Goal: Navigation & Orientation: Find specific page/section

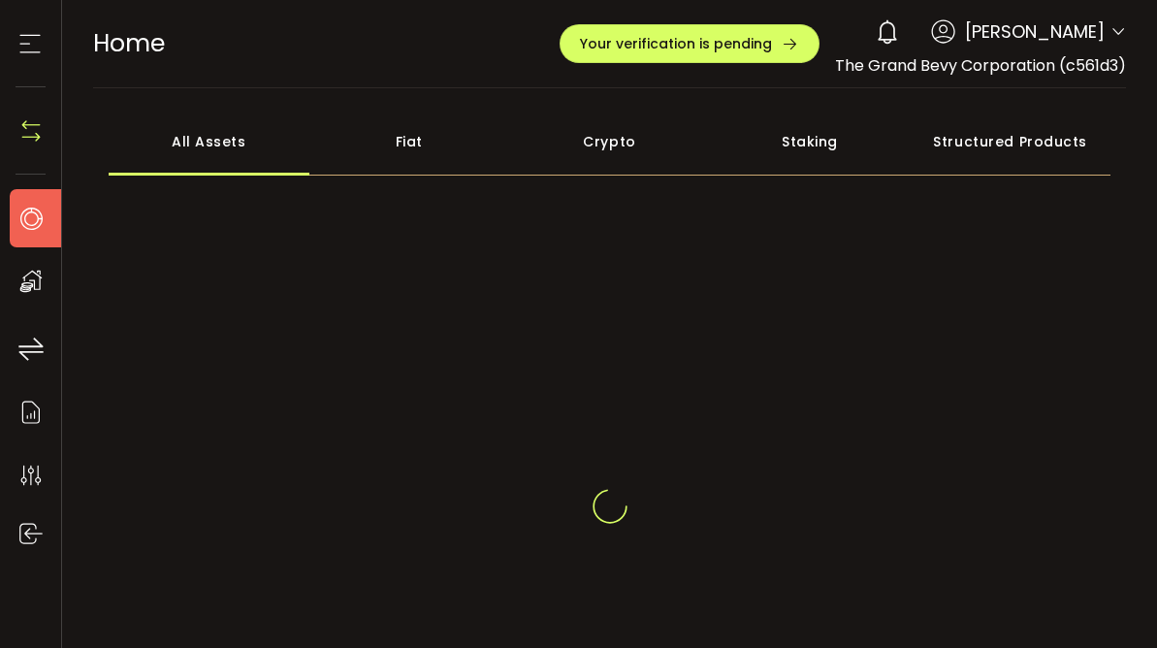
click at [1032, 69] on span "The Grand Bevy Corporation (c561d3)" at bounding box center [980, 65] width 291 height 22
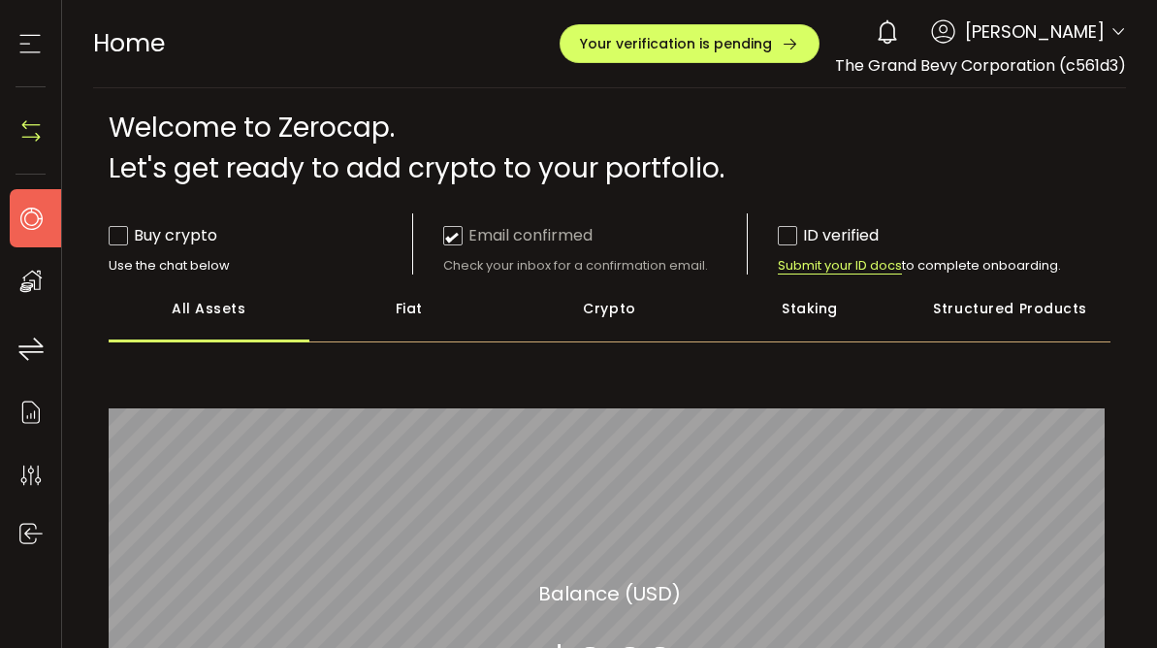
click at [783, 266] on span "Submit your ID docs" at bounding box center [840, 265] width 124 height 17
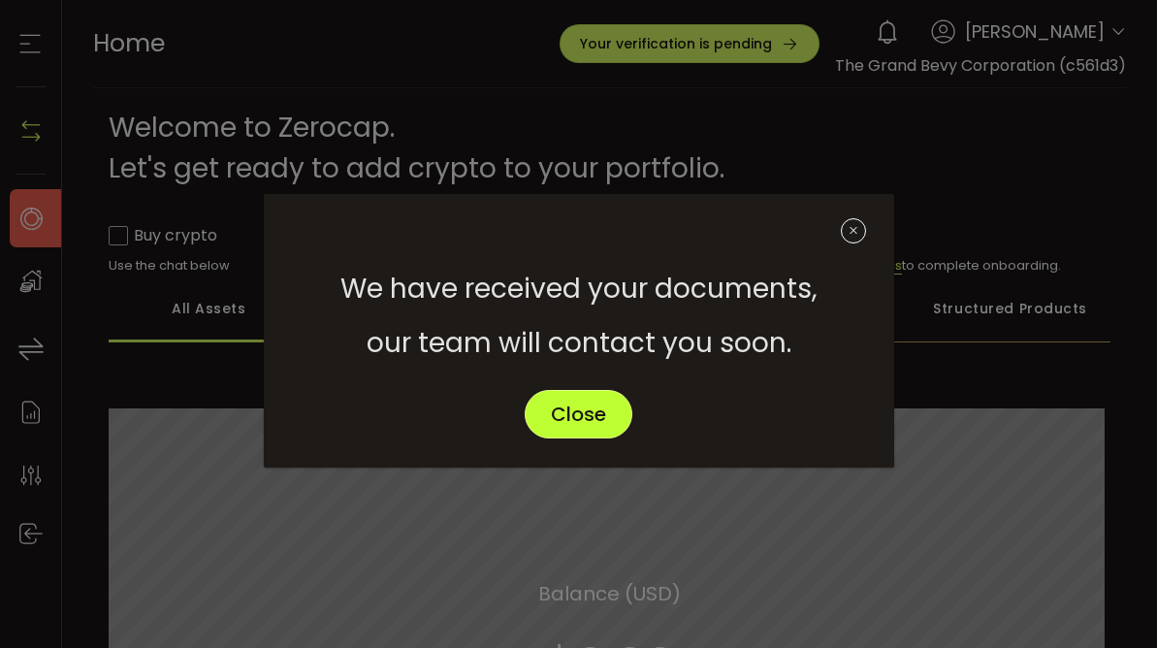
click at [571, 422] on span "Close" at bounding box center [578, 413] width 55 height 19
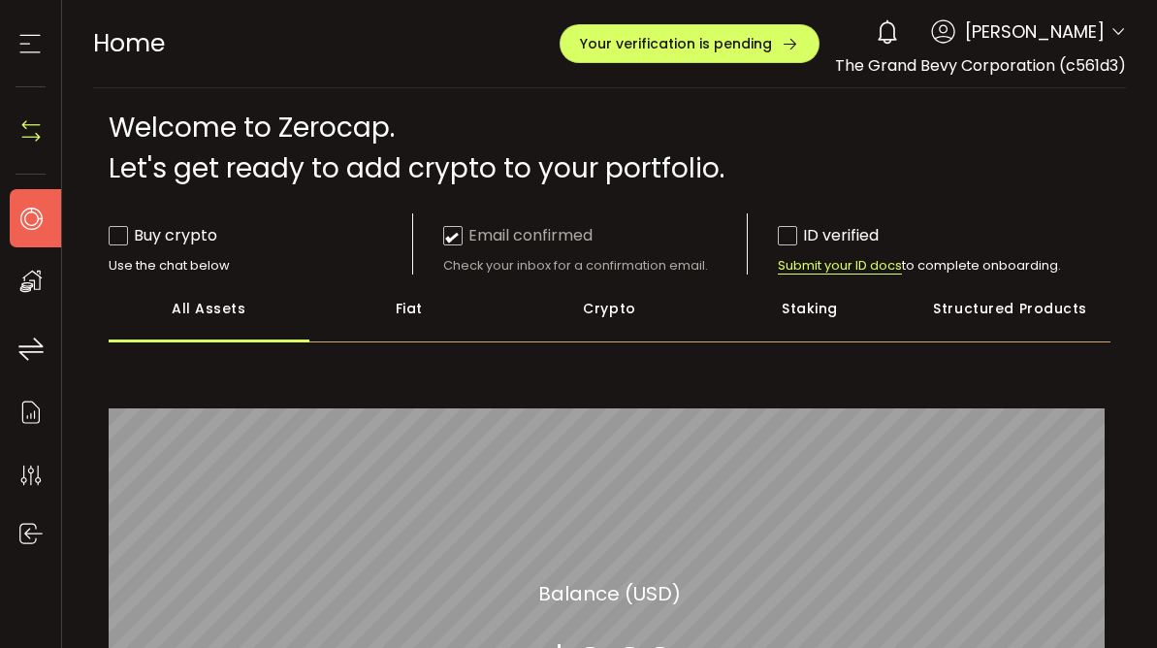
click at [788, 238] on span at bounding box center [787, 235] width 19 height 19
click at [115, 241] on span at bounding box center [118, 235] width 19 height 19
click at [403, 311] on div "Fiat" at bounding box center [409, 308] width 201 height 68
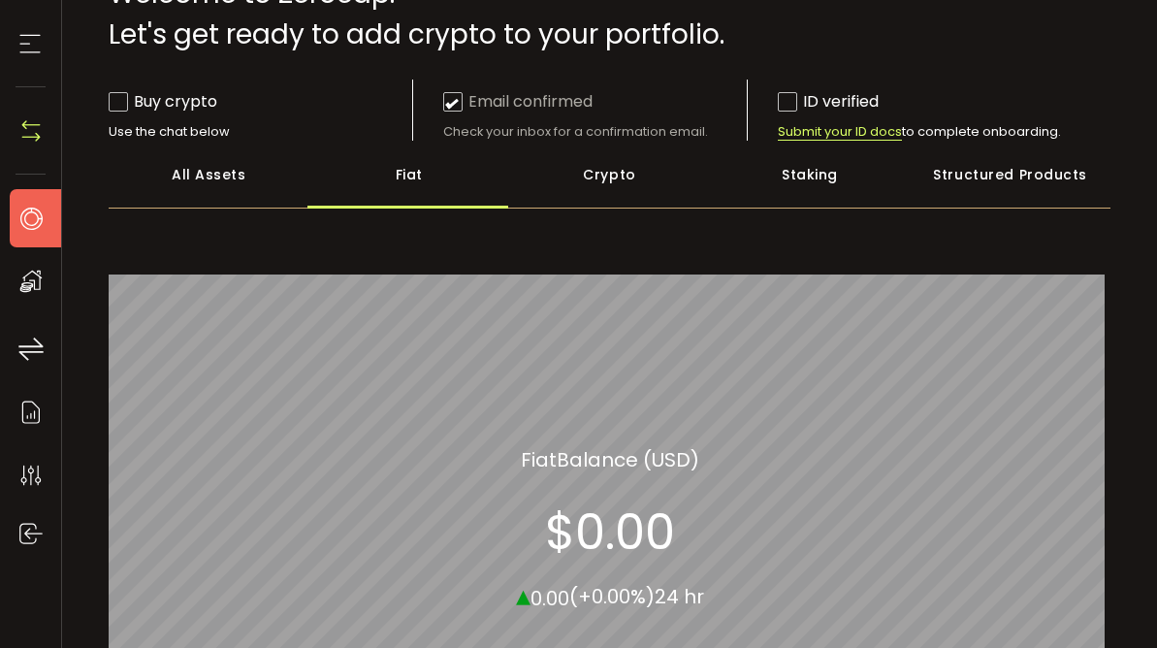
scroll to position [133, 0]
click at [605, 178] on div "Crypto" at bounding box center [609, 176] width 201 height 68
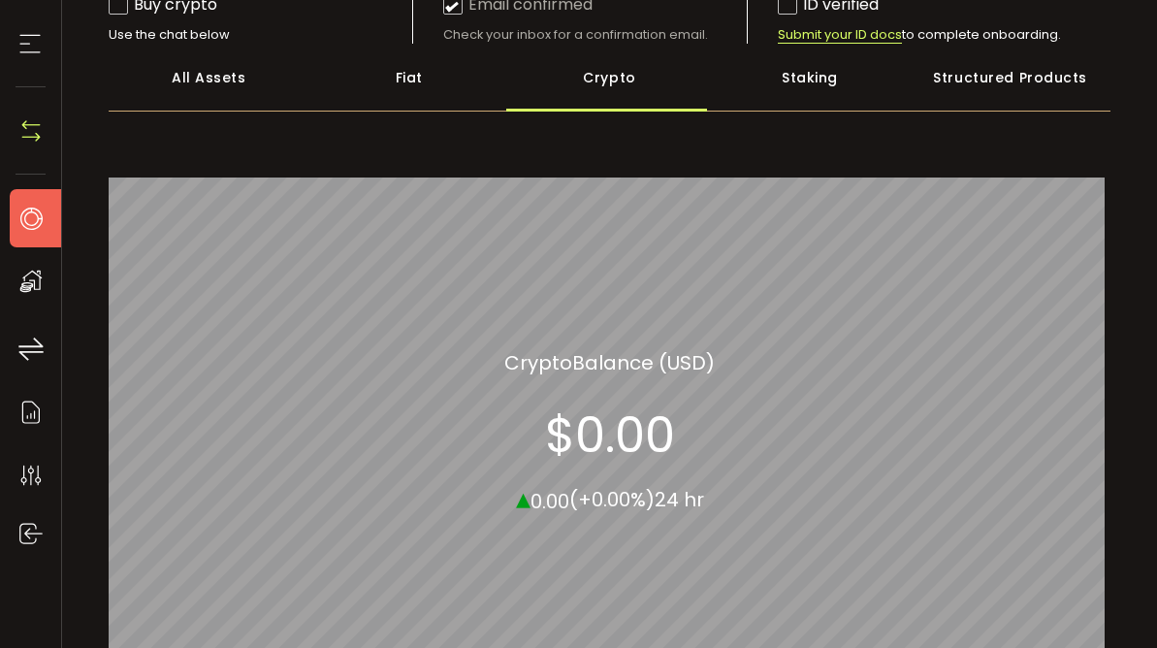
scroll to position [233, 0]
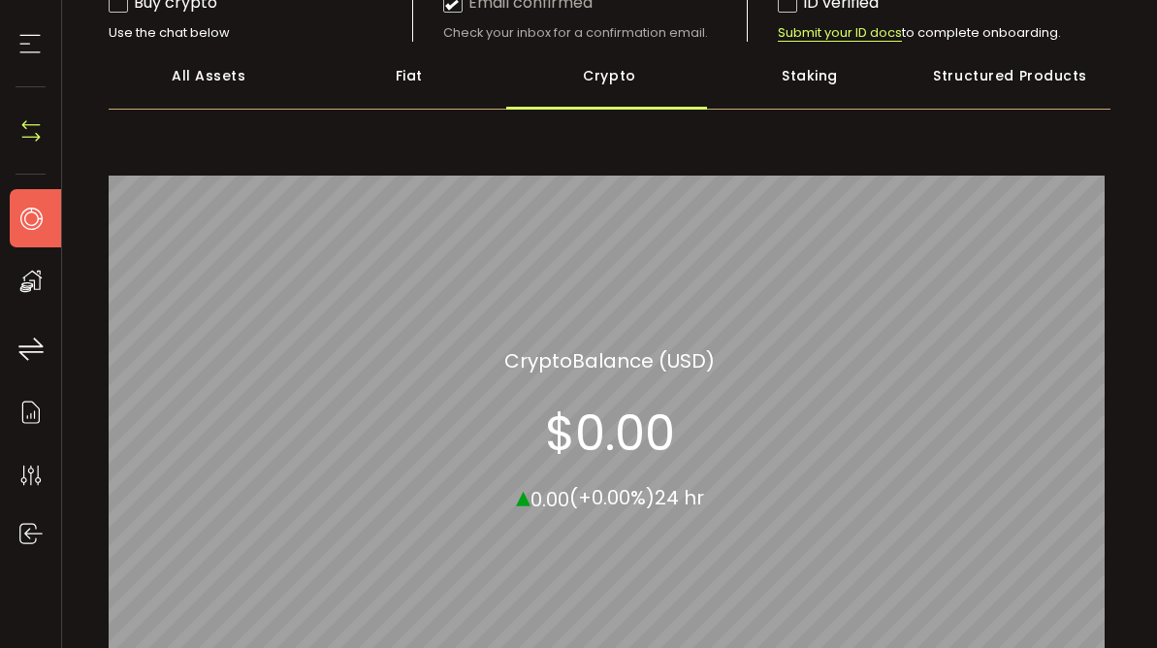
click at [794, 77] on div "Staking" at bounding box center [810, 76] width 201 height 68
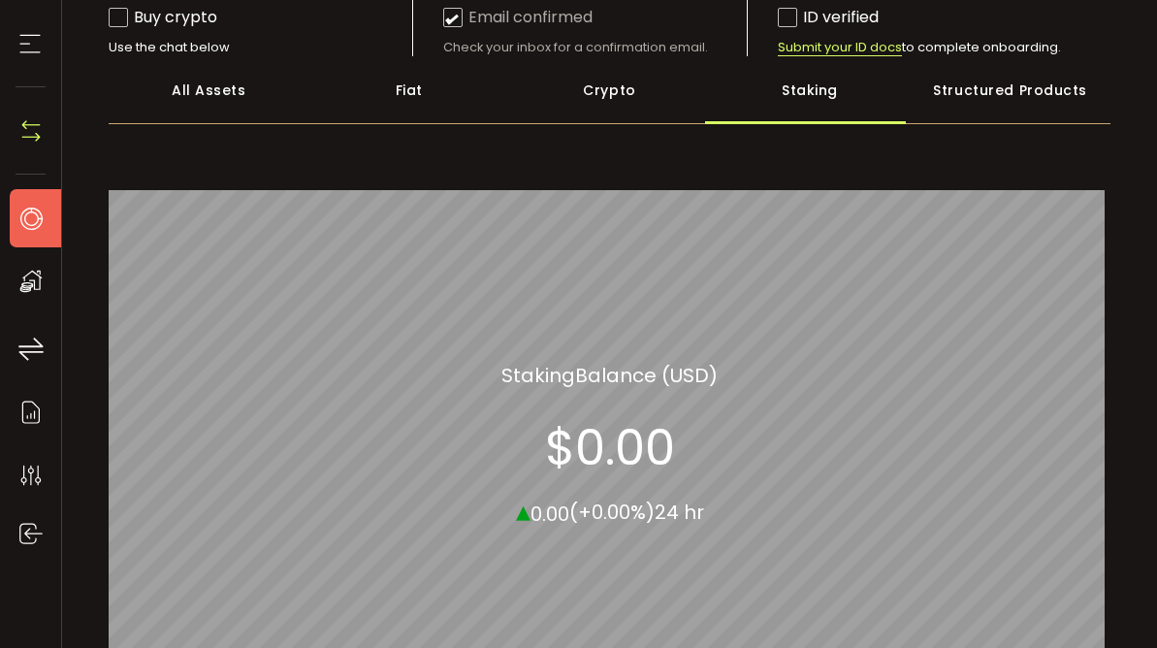
scroll to position [220, 0]
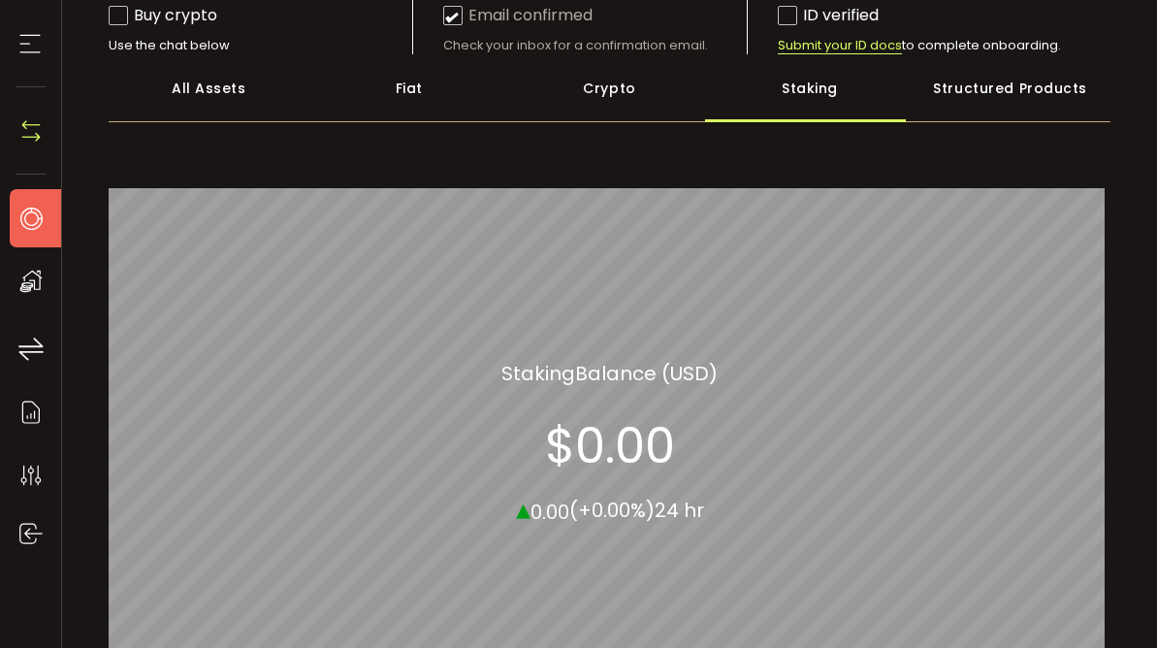
click at [978, 91] on div "Structured Products" at bounding box center [1009, 88] width 201 height 68
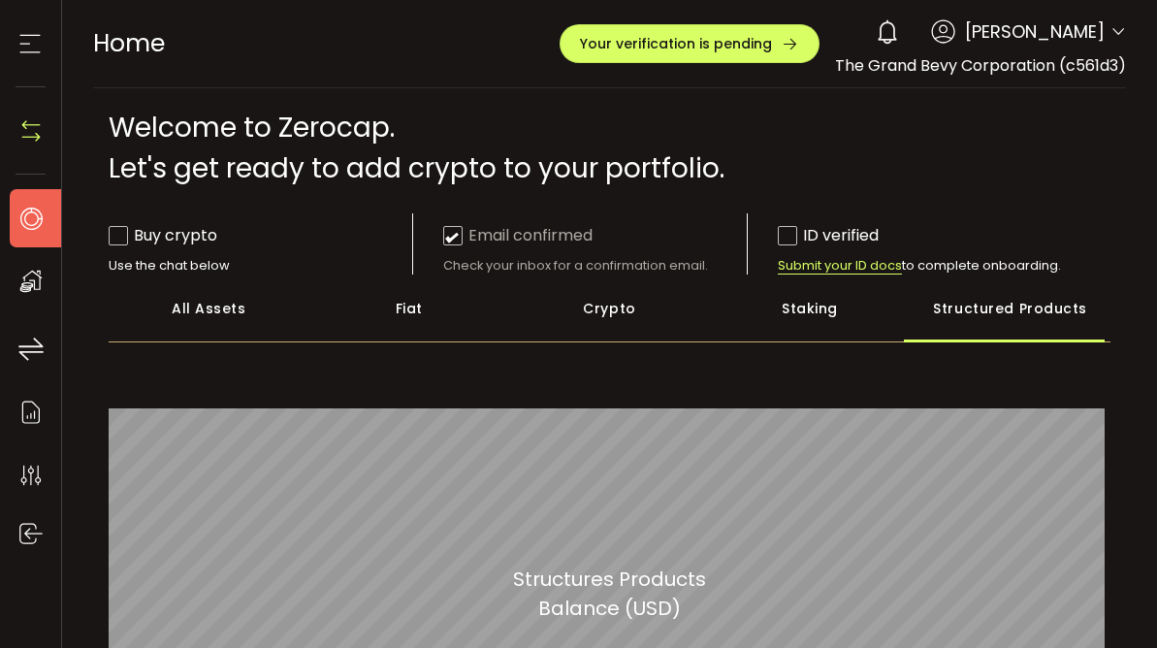
click at [14, 285] on div "My Assets" at bounding box center [41, 281] width 62 height 58
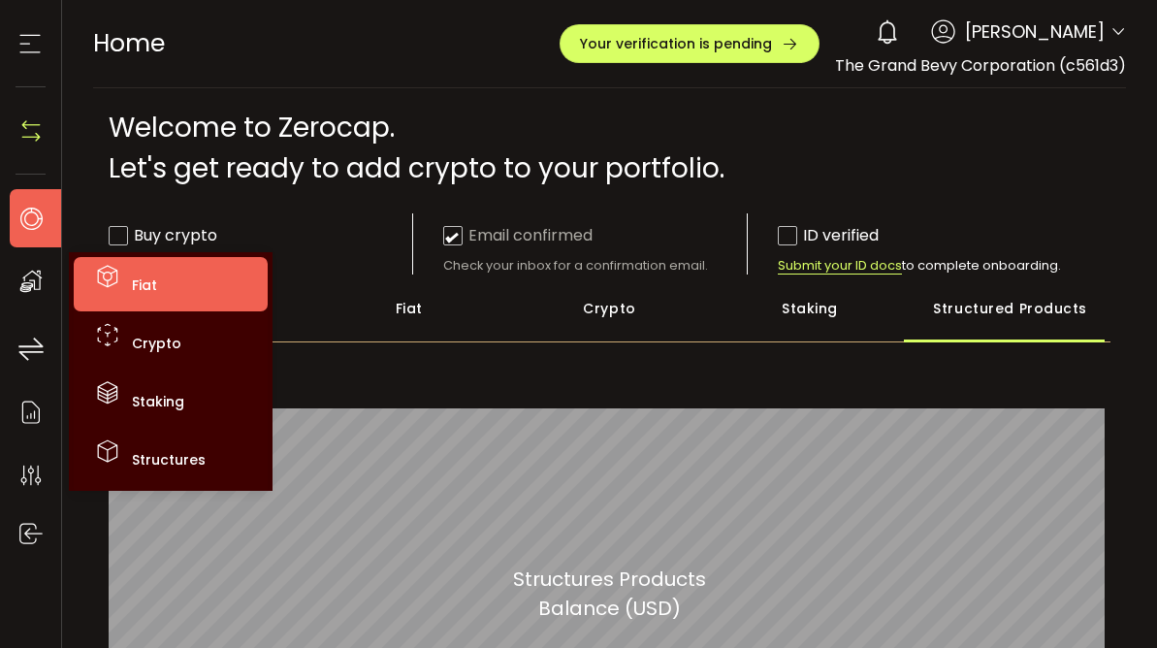
click at [118, 270] on icon at bounding box center [107, 276] width 29 height 29
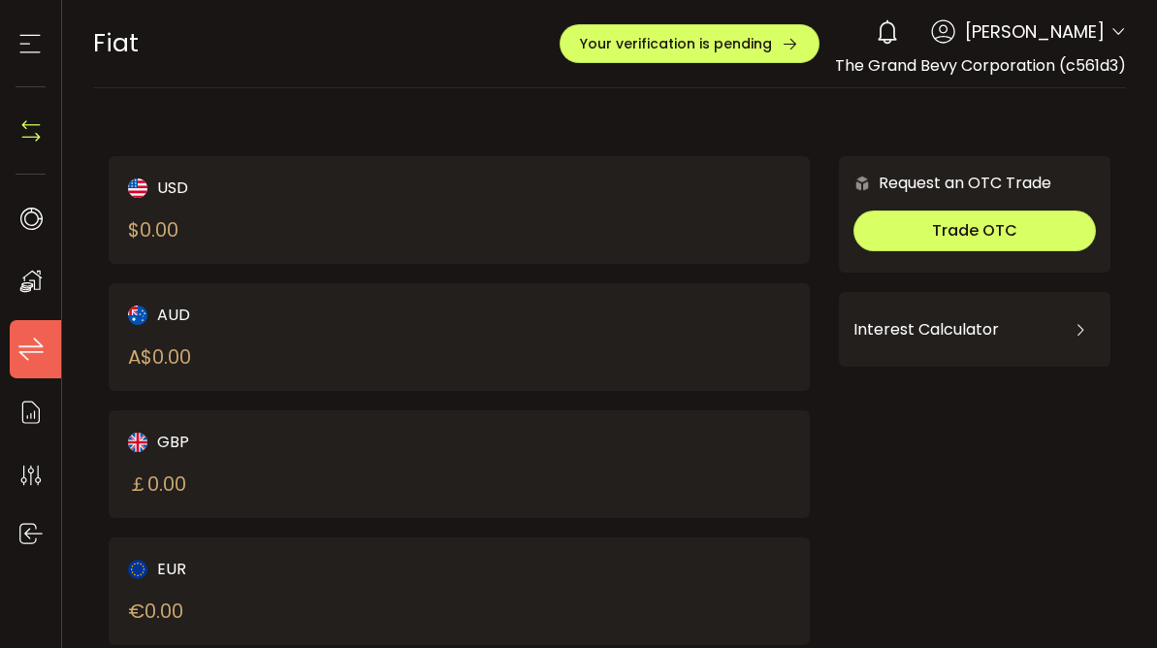
click at [27, 342] on icon at bounding box center [30, 348] width 29 height 29
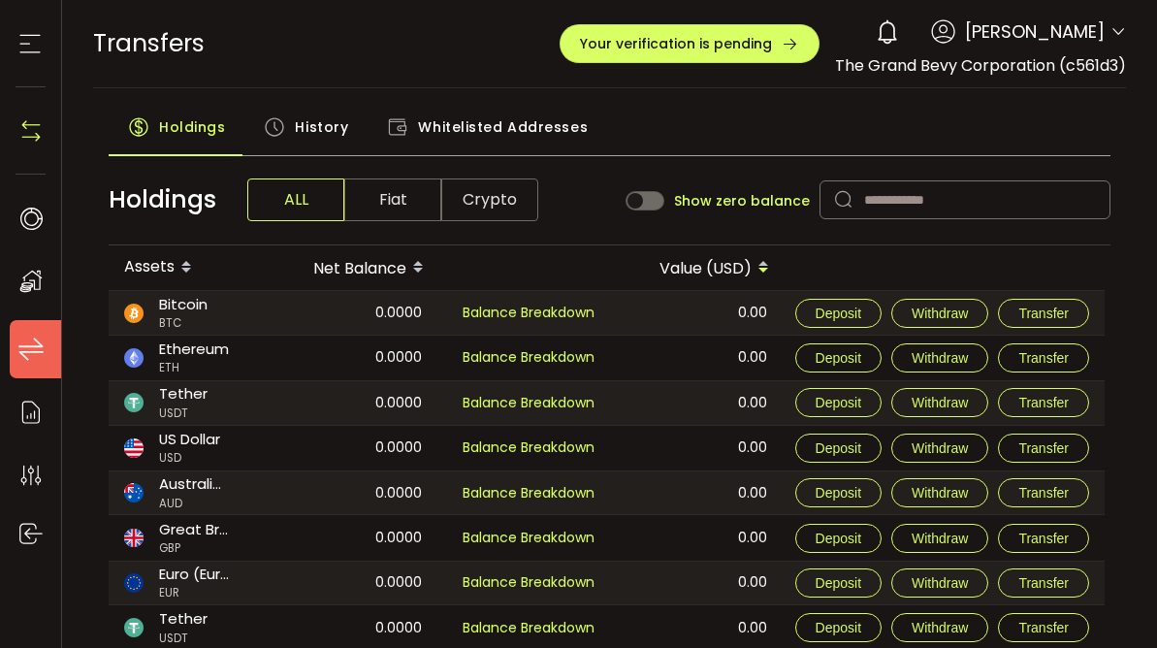
click at [32, 132] on img at bounding box center [30, 130] width 29 height 29
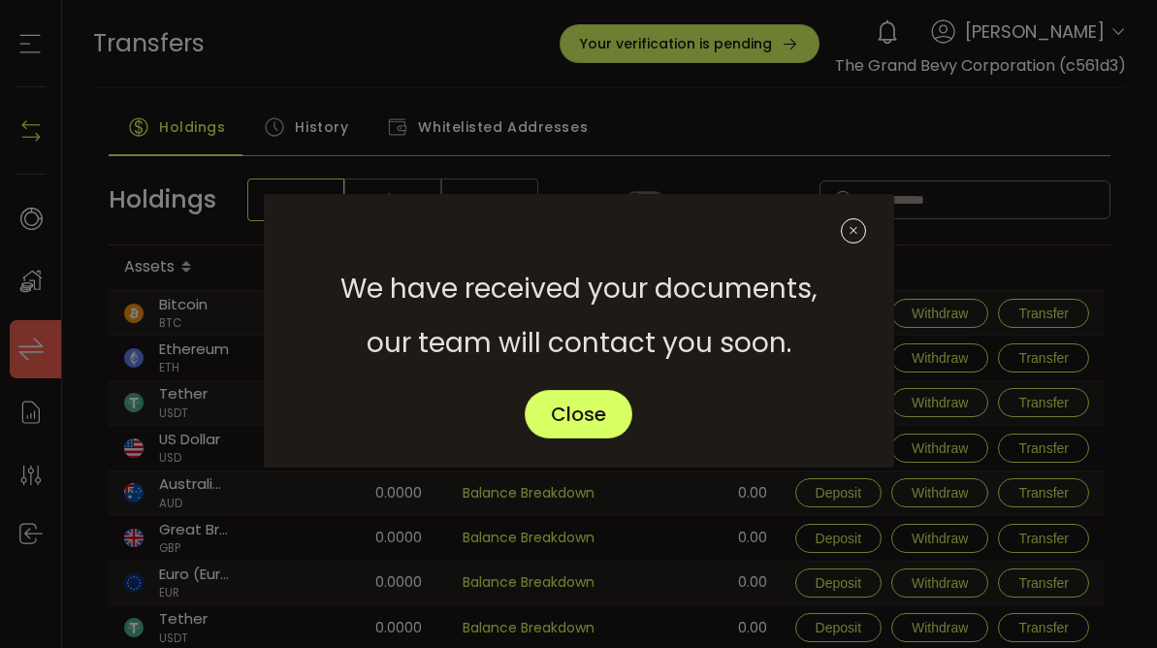
click at [853, 235] on icon "Close" at bounding box center [853, 230] width 25 height 25
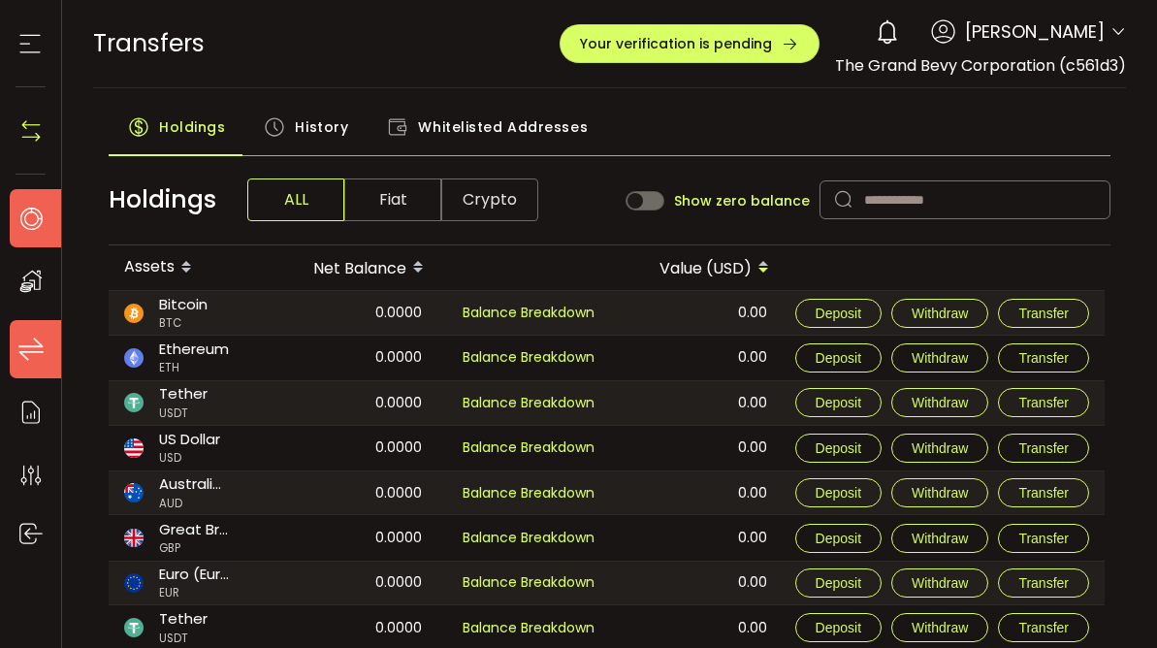
click at [29, 225] on use at bounding box center [31, 218] width 22 height 22
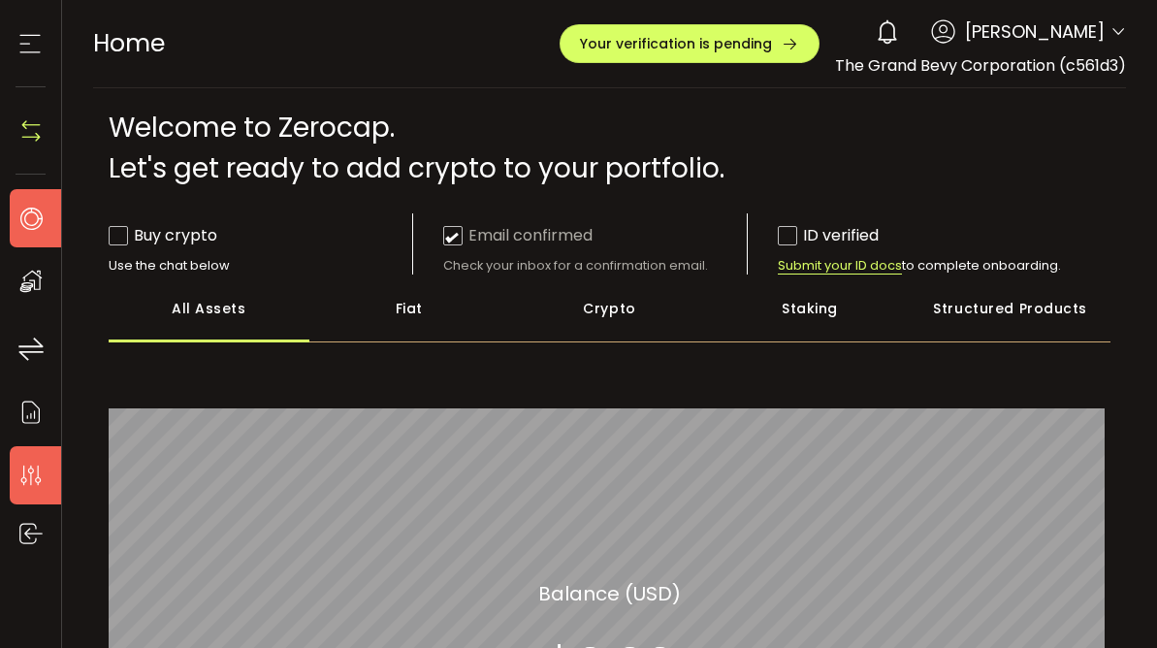
click at [28, 476] on icon at bounding box center [30, 475] width 29 height 29
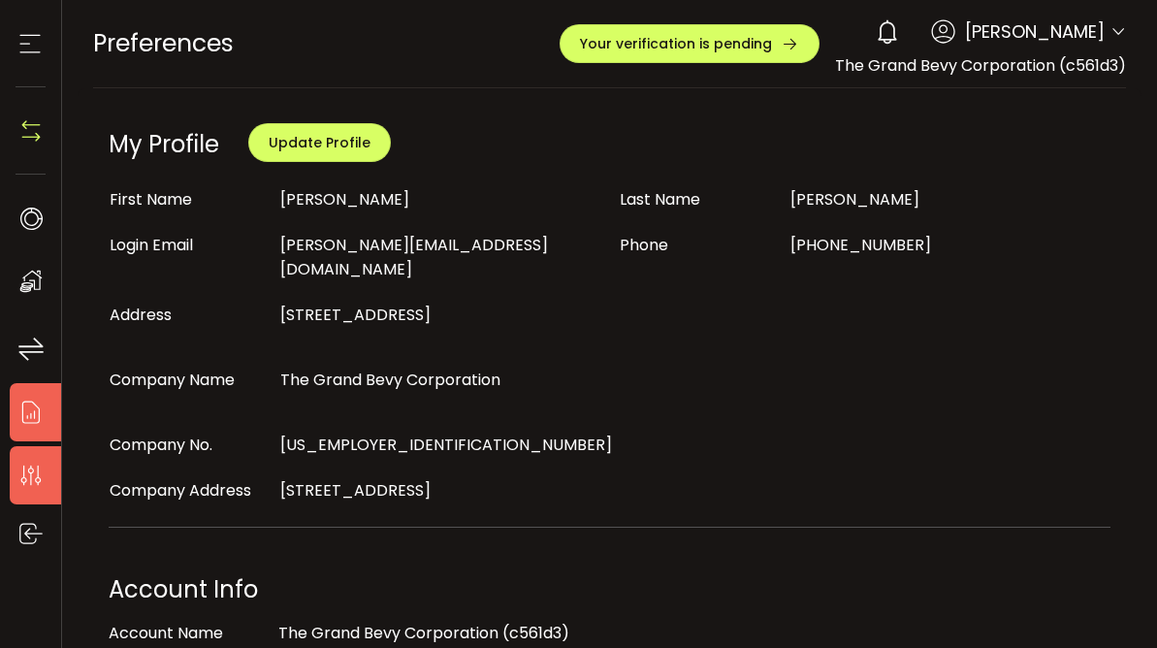
click at [22, 414] on use at bounding box center [30, 412] width 17 height 22
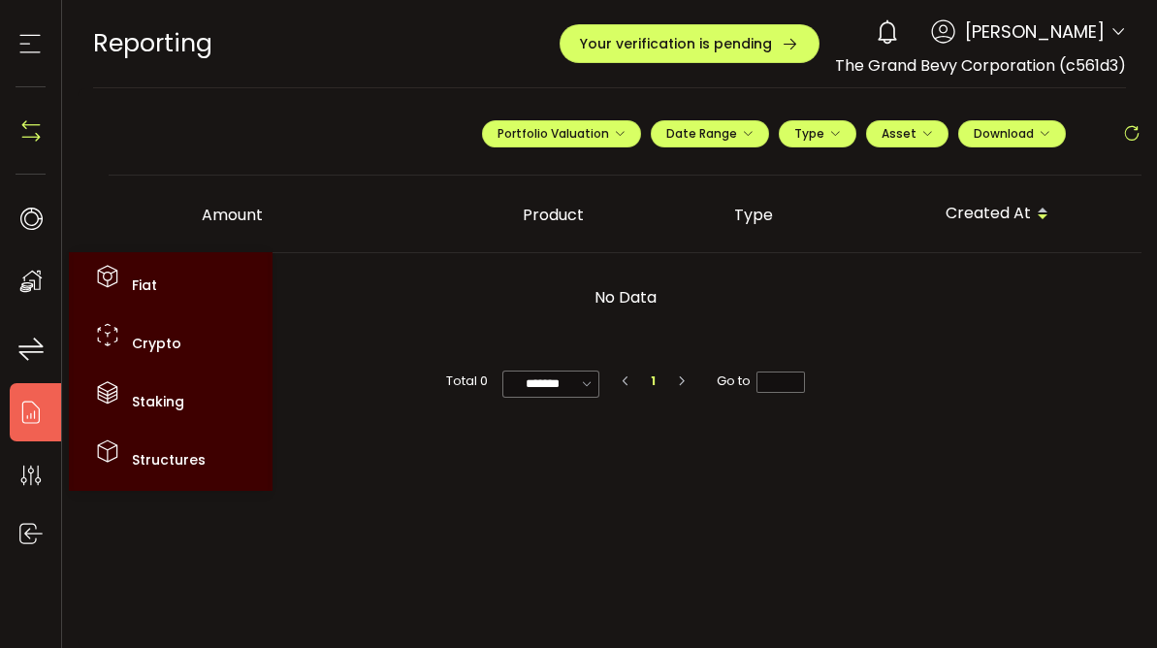
click at [35, 281] on use at bounding box center [31, 281] width 22 height 22
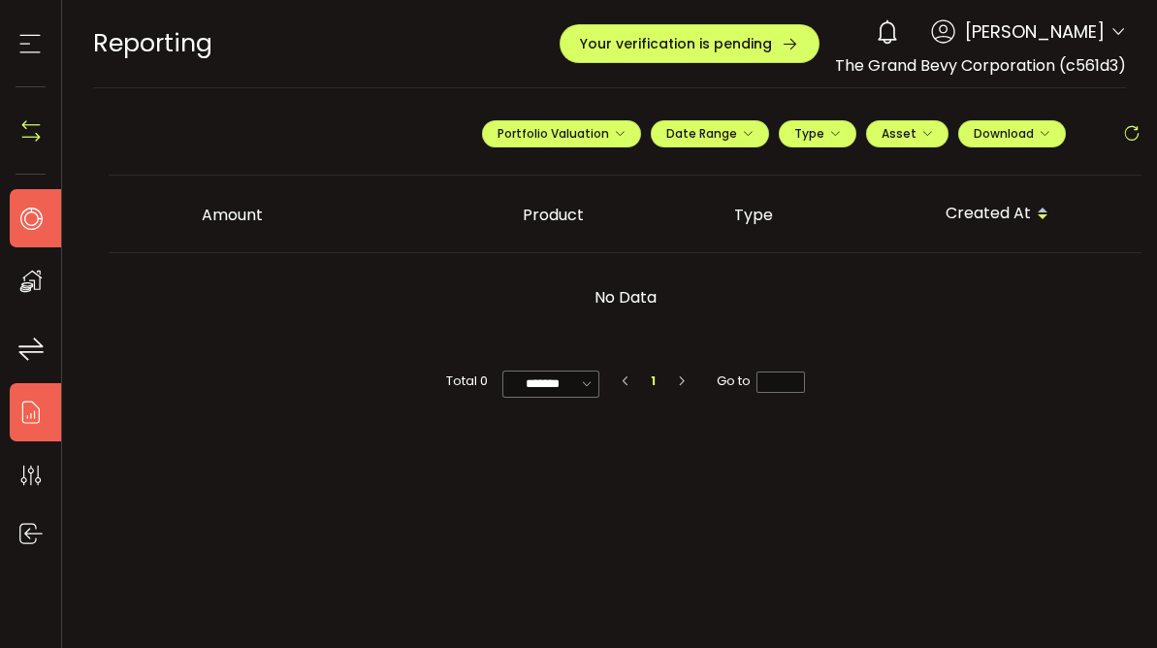
click at [32, 224] on icon at bounding box center [30, 218] width 29 height 29
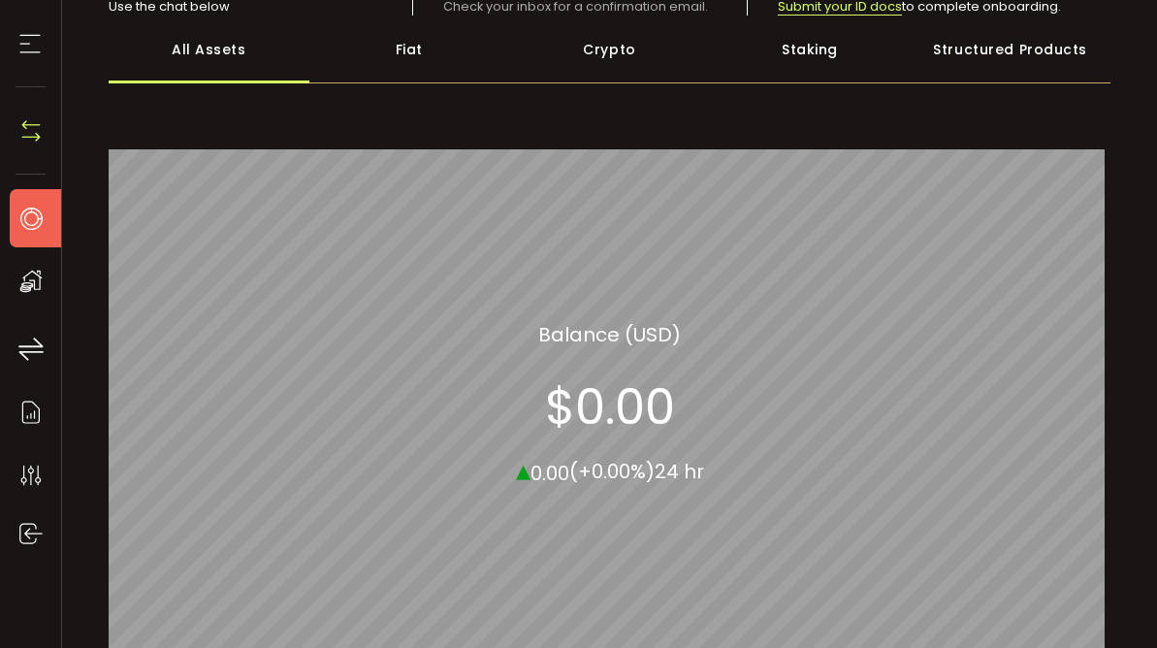
scroll to position [272, 0]
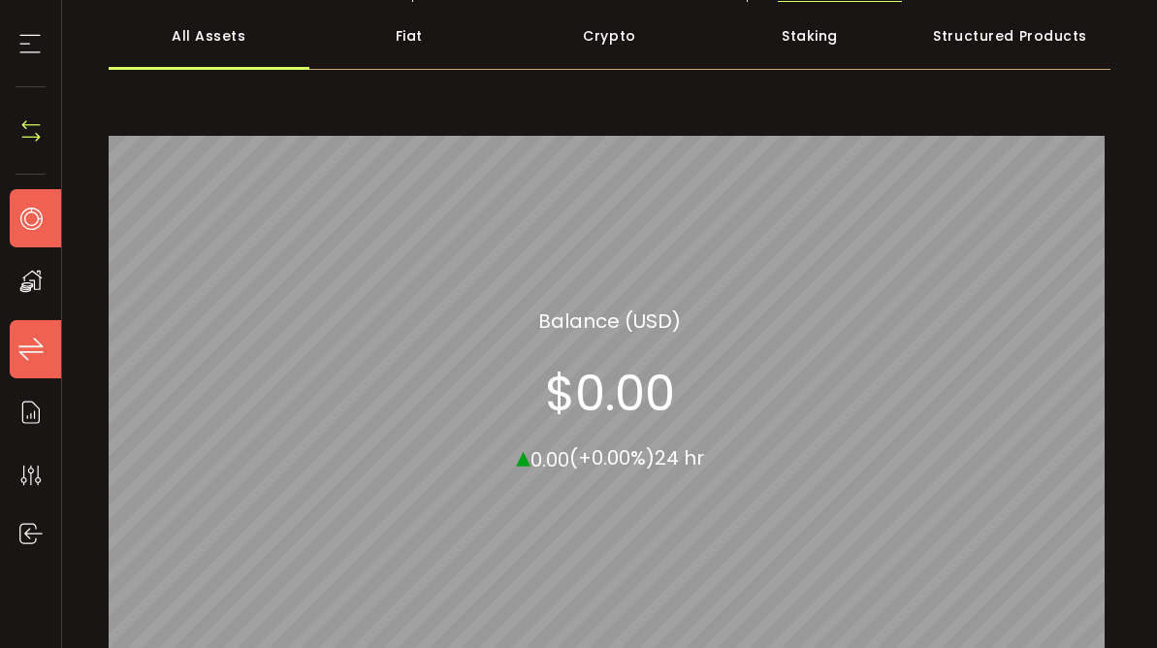
click at [28, 344] on icon at bounding box center [30, 348] width 29 height 29
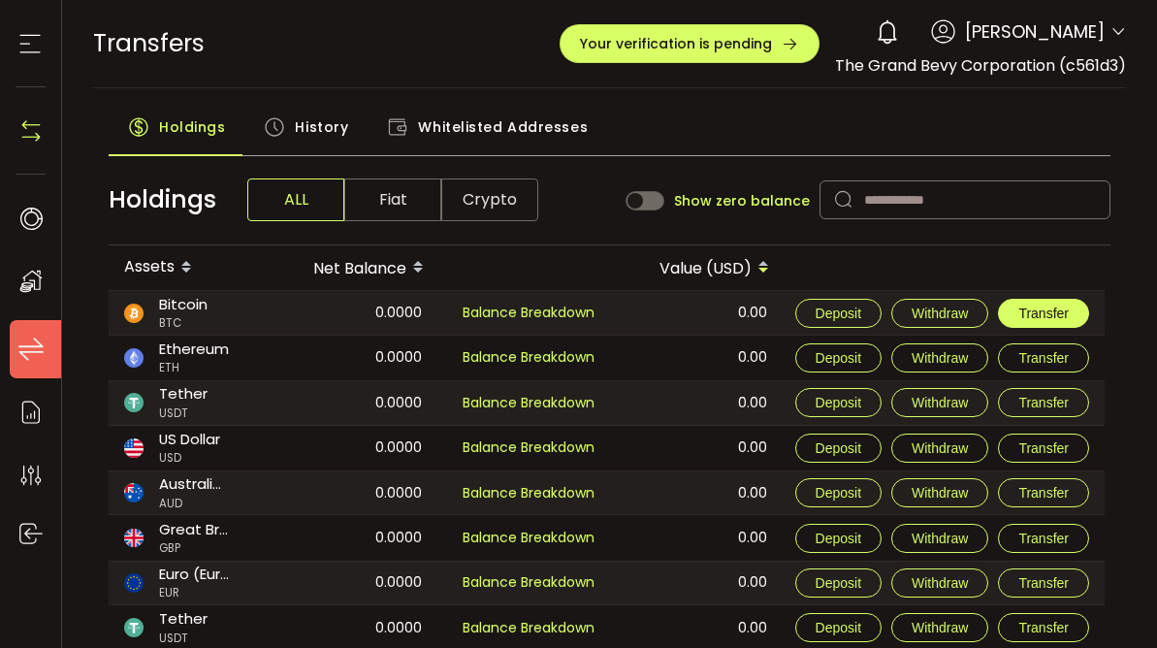
click at [1035, 309] on span "Transfer" at bounding box center [1043, 313] width 50 height 16
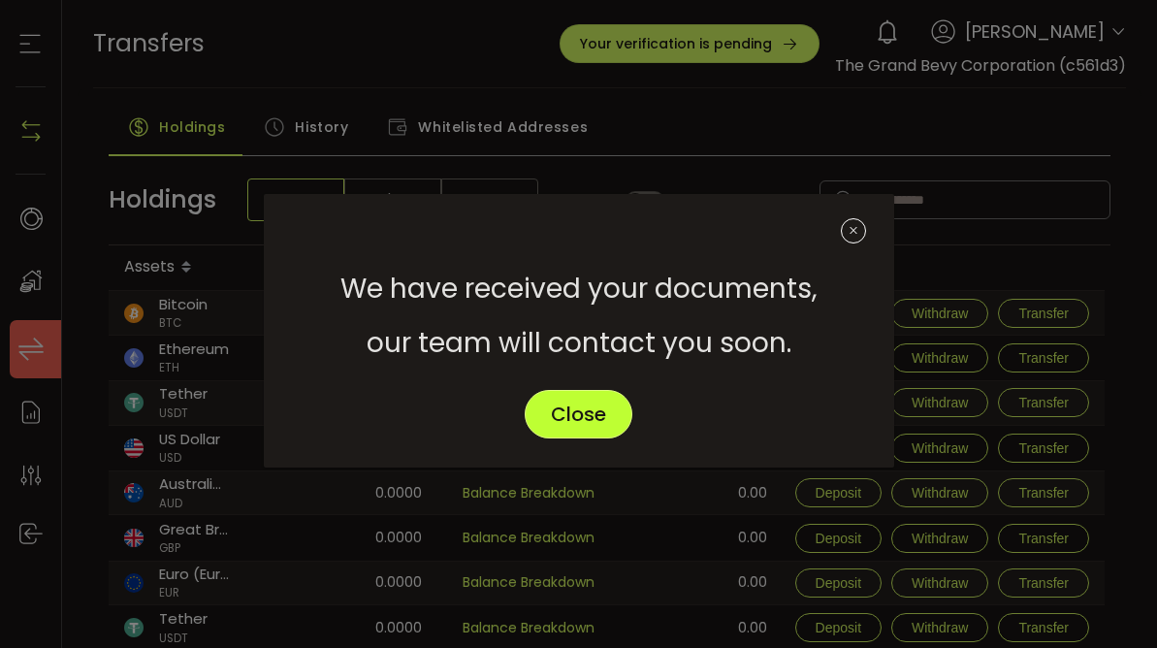
click at [564, 424] on span "Close" at bounding box center [578, 413] width 55 height 19
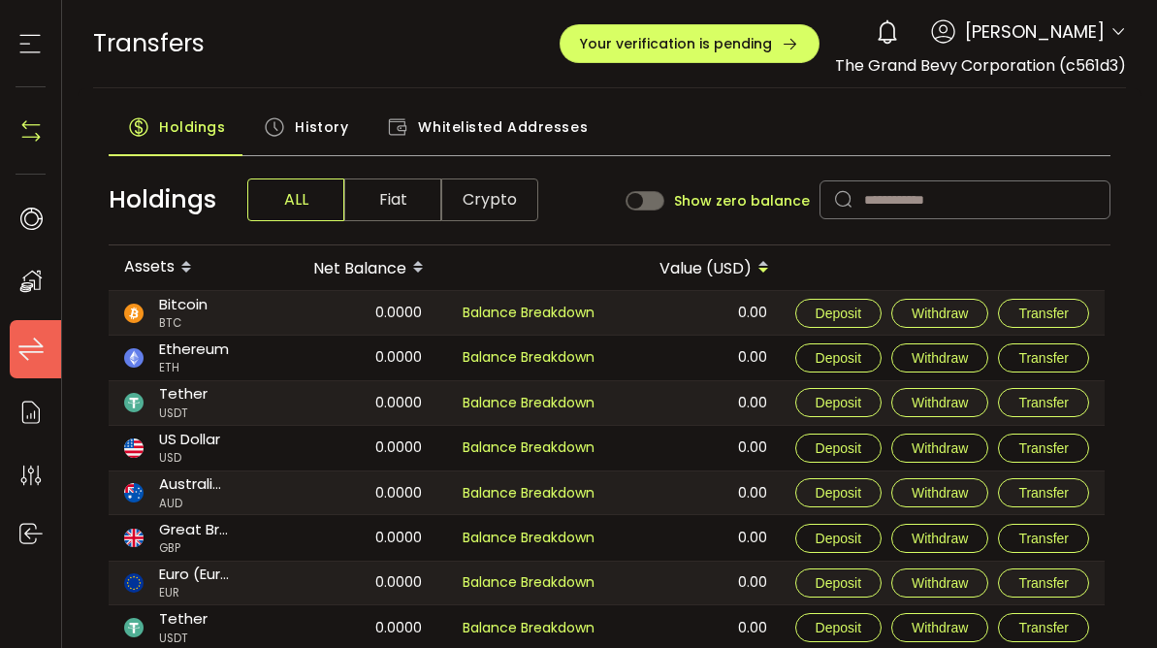
click at [20, 280] on icon at bounding box center [30, 281] width 29 height 29
click at [27, 221] on icon at bounding box center [30, 218] width 29 height 29
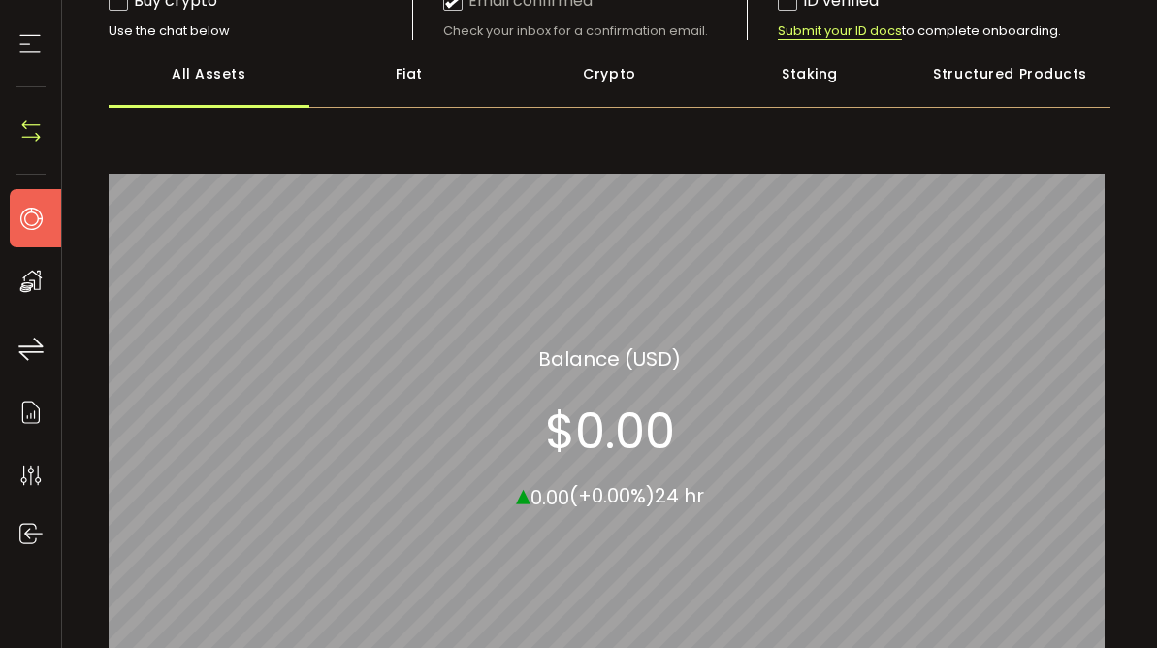
scroll to position [214, 0]
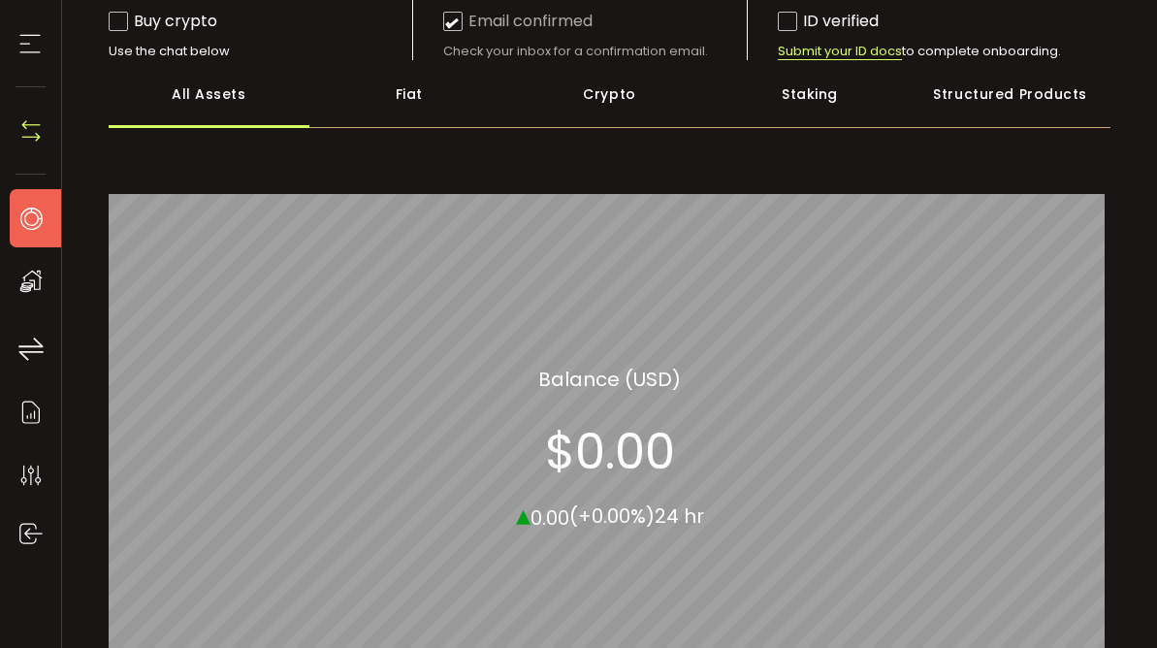
click at [380, 102] on div "Fiat" at bounding box center [409, 94] width 201 height 68
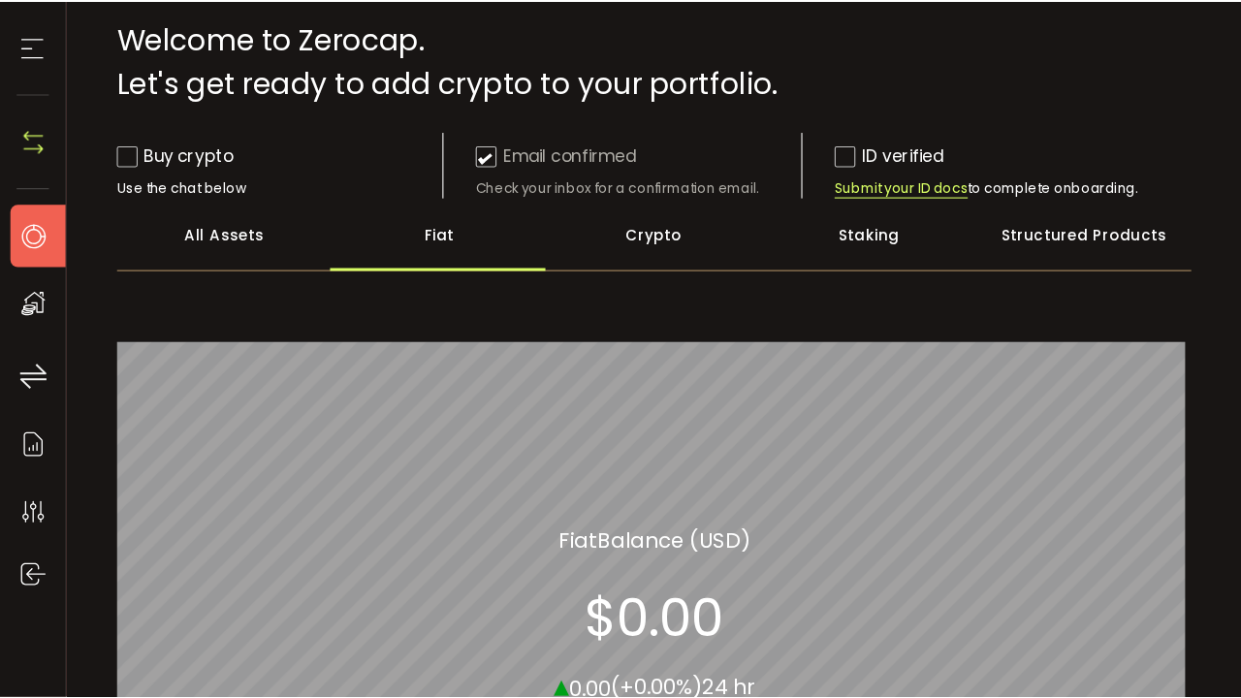
scroll to position [84, 0]
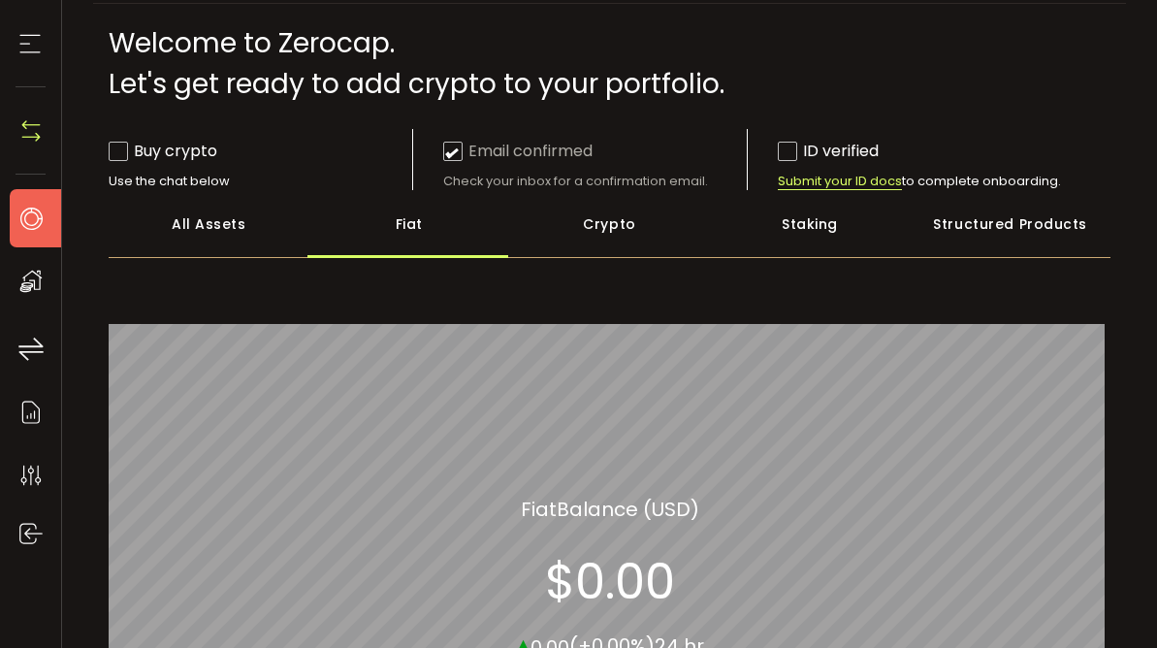
click at [208, 218] on div "All Assets" at bounding box center [209, 224] width 201 height 68
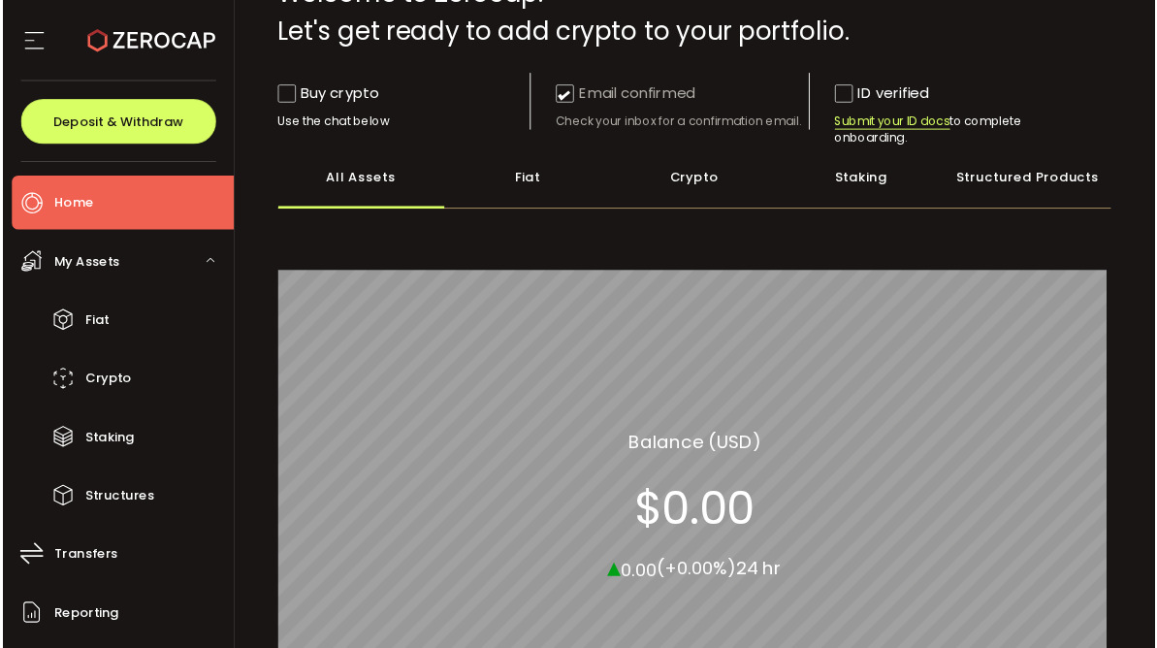
scroll to position [144, 0]
